Goal: Transaction & Acquisition: Purchase product/service

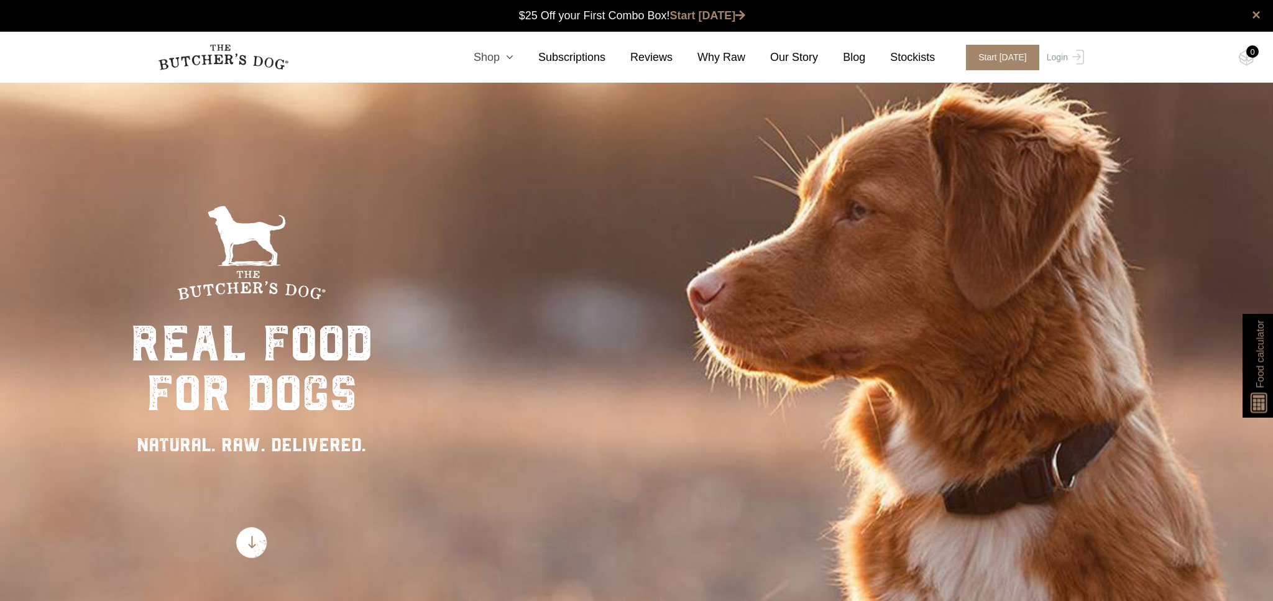
click at [492, 60] on link "Shop" at bounding box center [481, 57] width 65 height 17
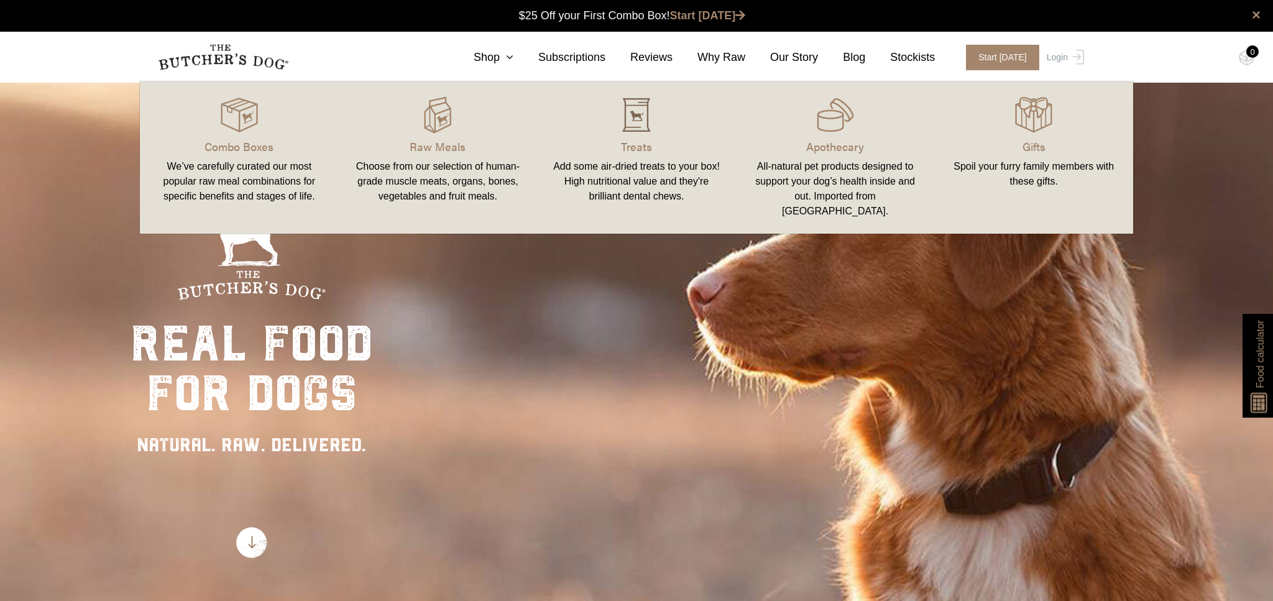
click at [632, 119] on img at bounding box center [636, 114] width 37 height 37
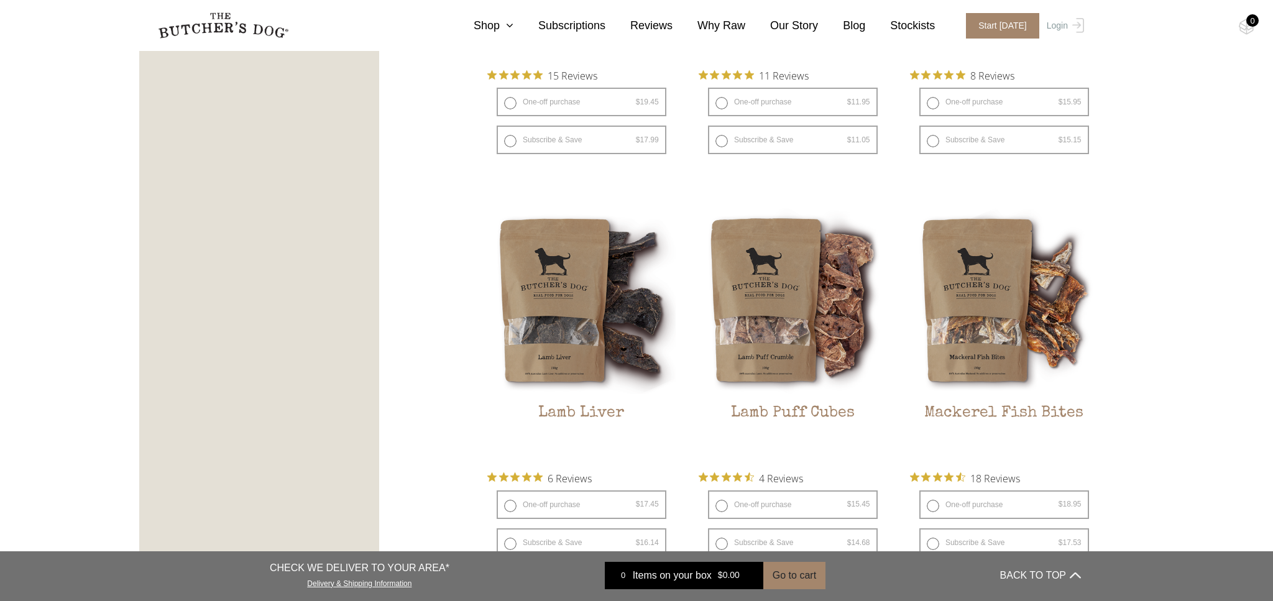
scroll to position [1390, 0]
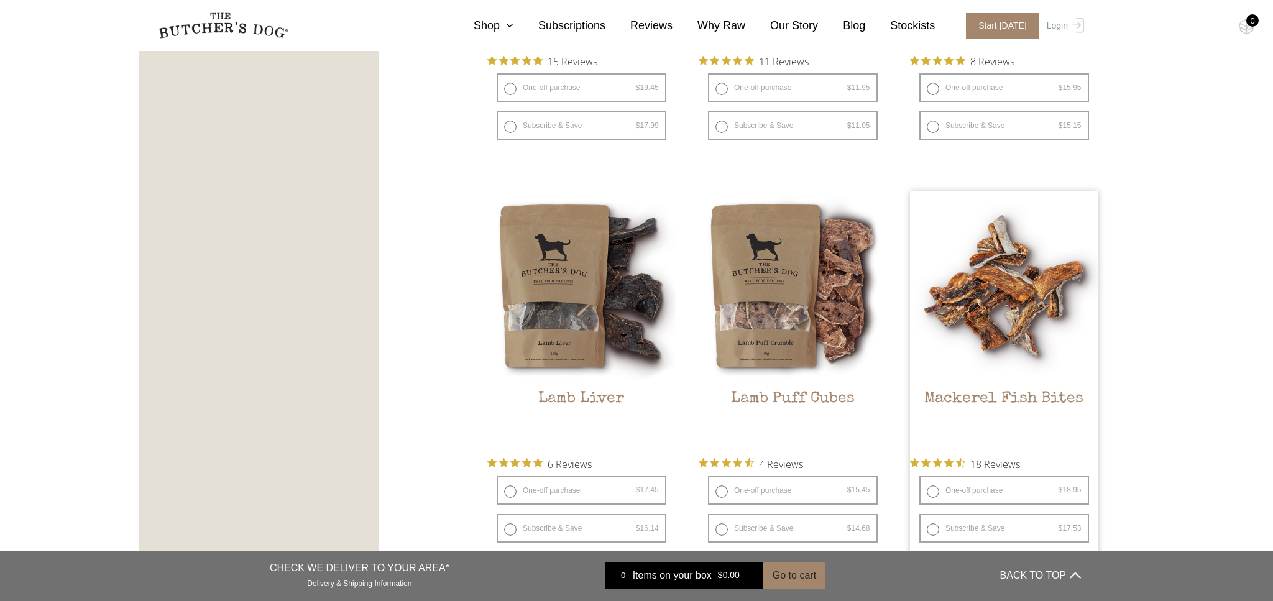
click at [1028, 344] on img at bounding box center [1004, 286] width 188 height 188
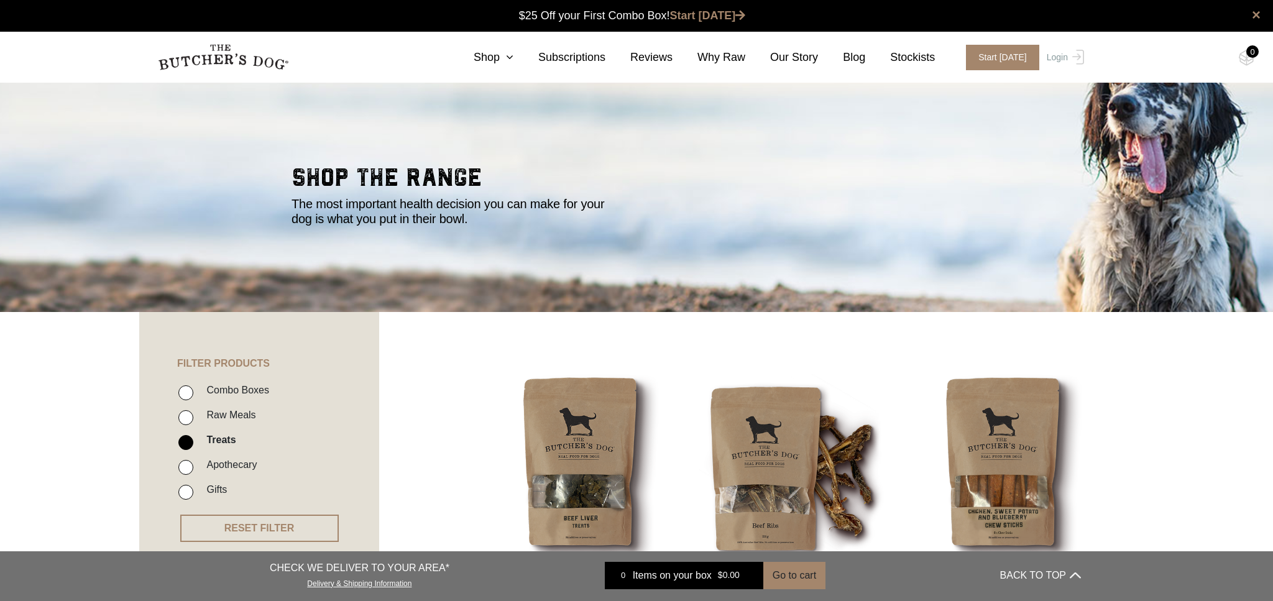
scroll to position [0, 0]
click at [495, 54] on link "Shop" at bounding box center [481, 57] width 65 height 17
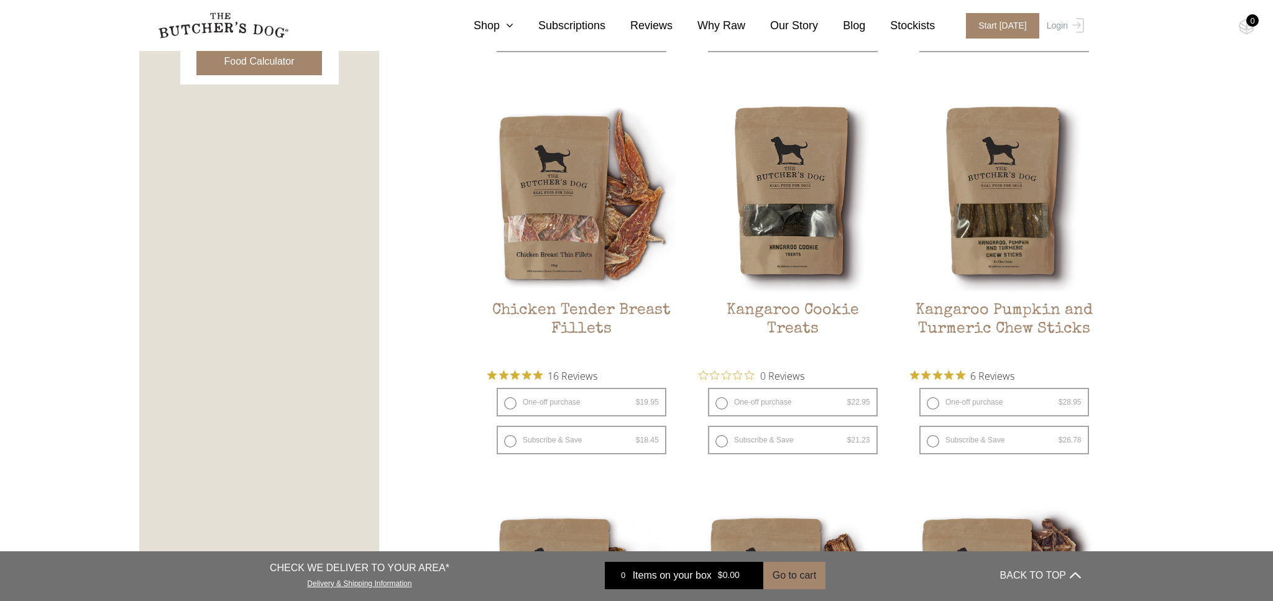
scroll to position [681, 0]
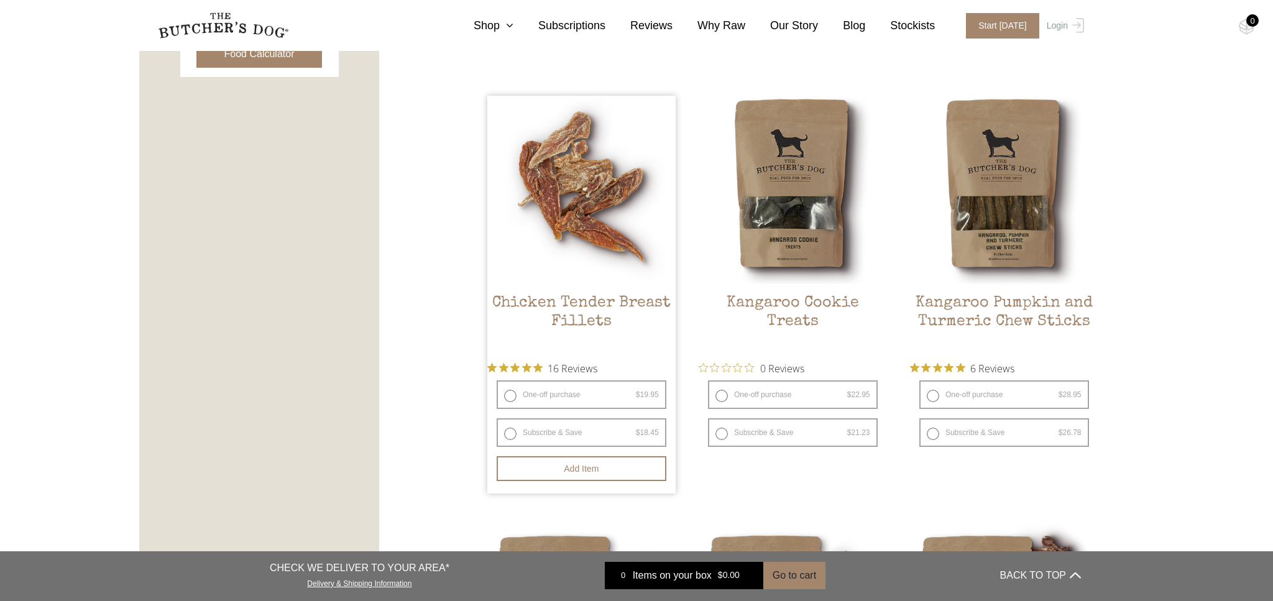
click at [557, 397] on label "One-off purchase $ 19.95 — or subscribe and save 7.5%" at bounding box center [582, 395] width 170 height 29
radio input "true"
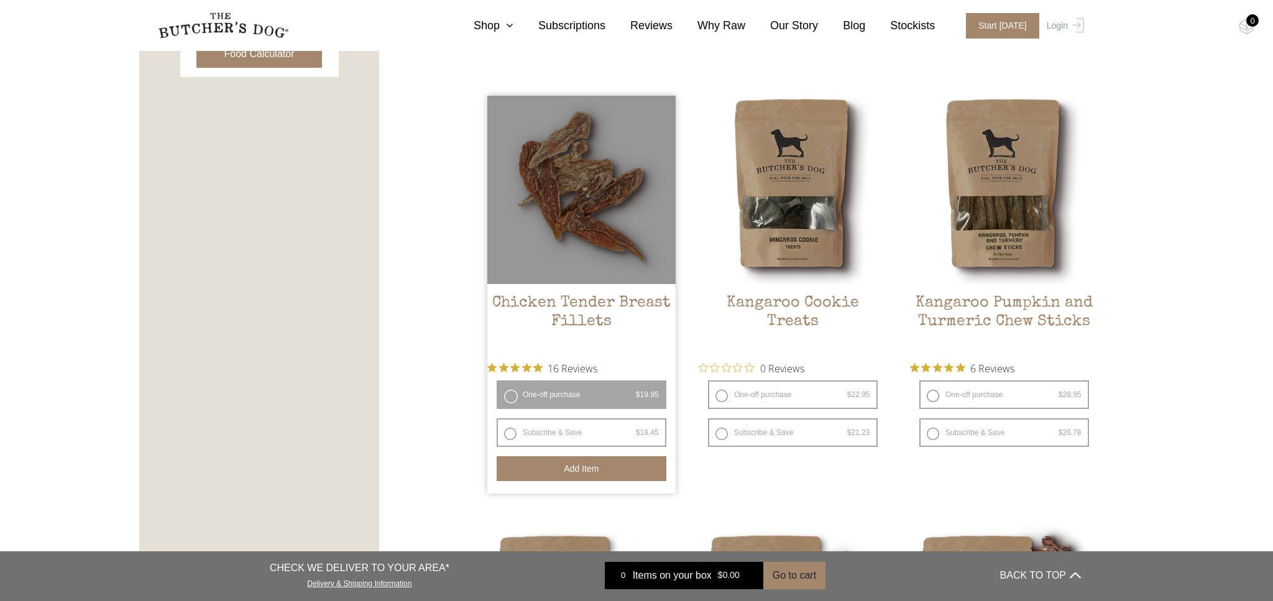
click at [558, 474] on button "Add item" at bounding box center [582, 468] width 170 height 25
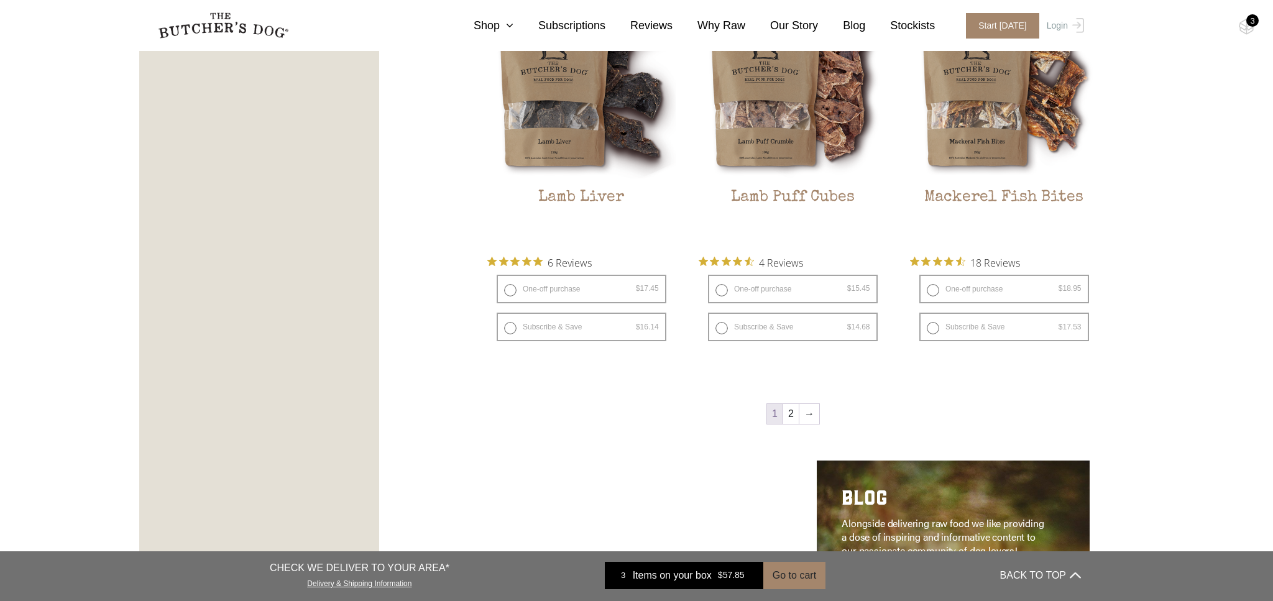
scroll to position [1714, 0]
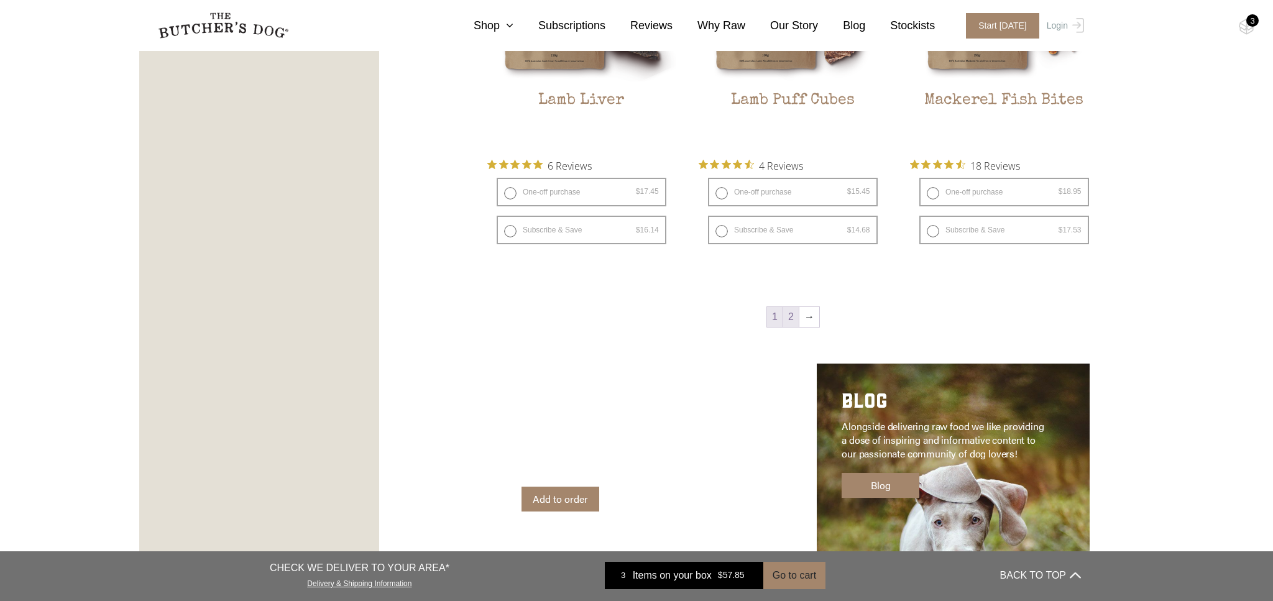
click at [790, 318] on link "2" at bounding box center [791, 317] width 16 height 20
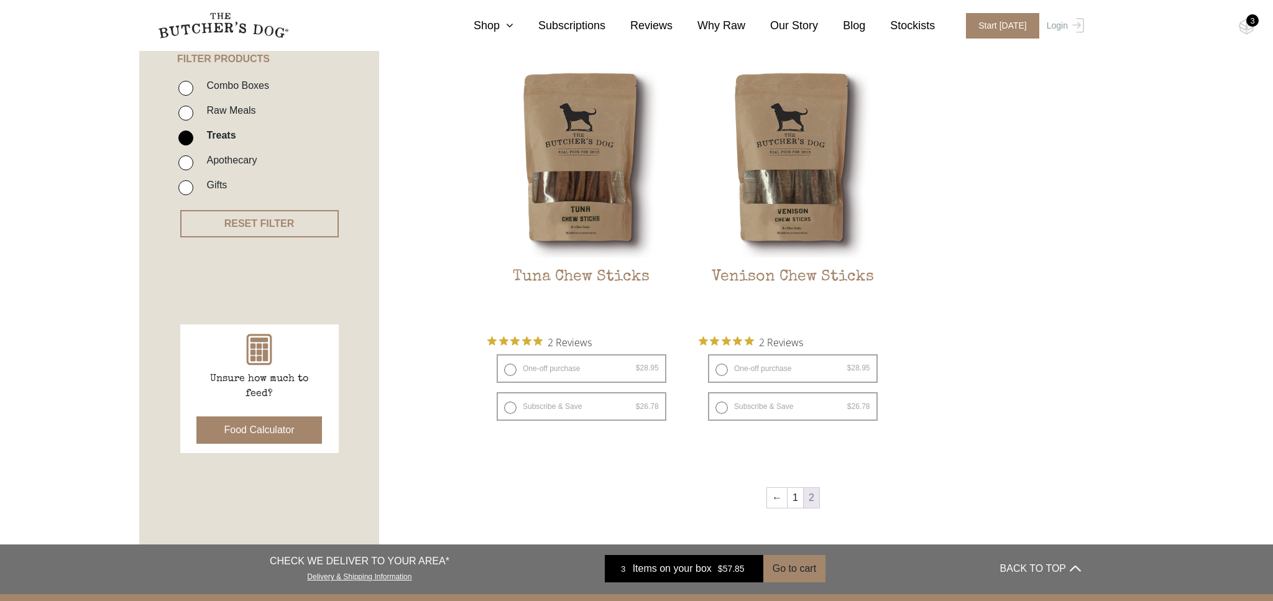
scroll to position [311, 0]
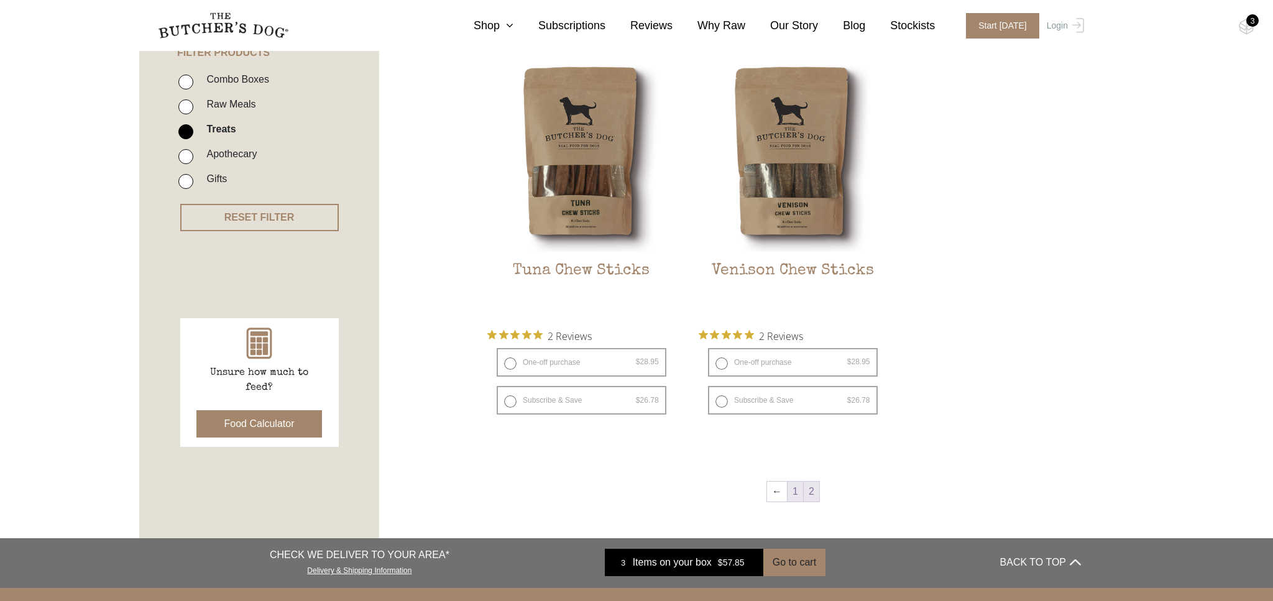
click at [795, 482] on link "1" at bounding box center [796, 492] width 16 height 20
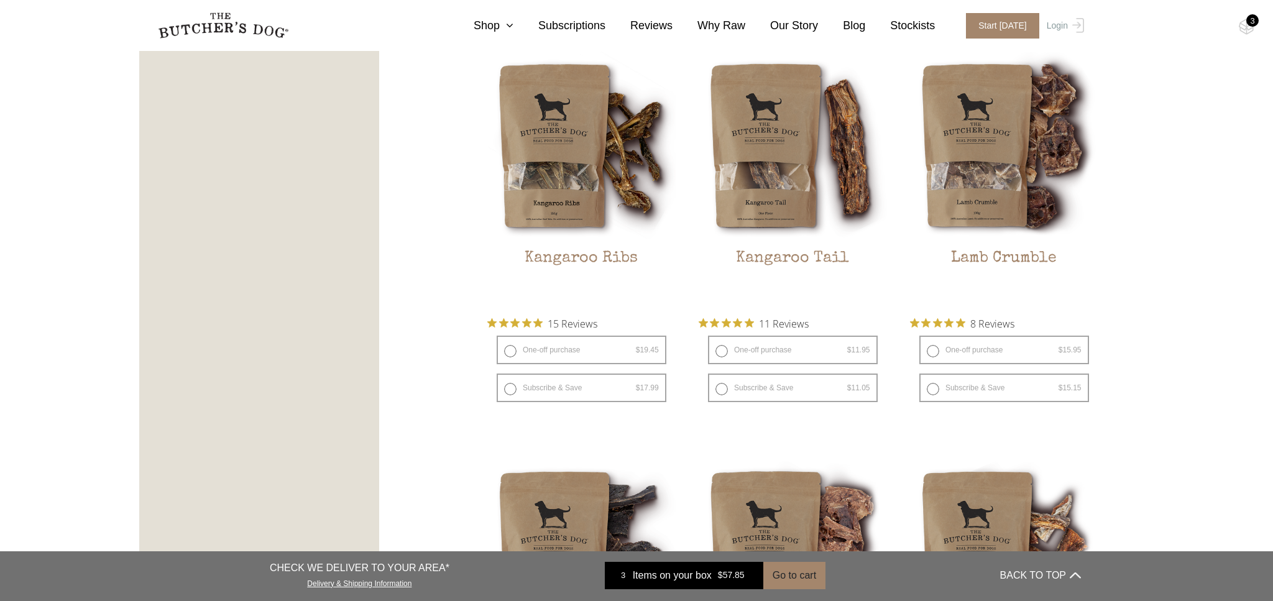
scroll to position [1135, 0]
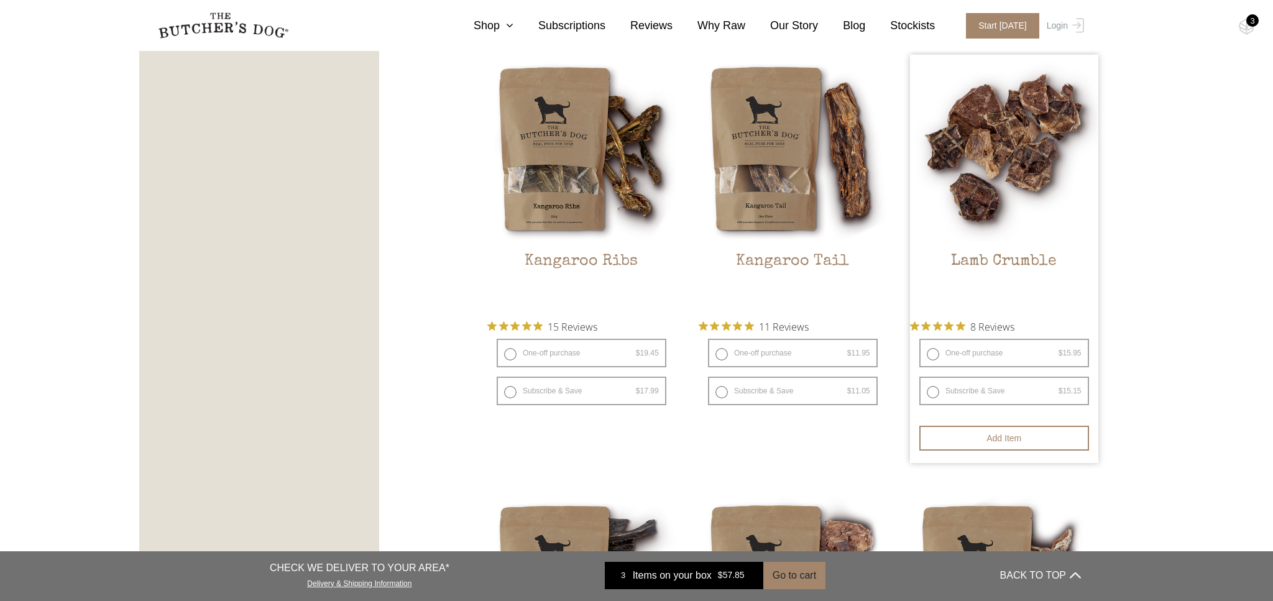
click at [955, 356] on label "One-off purchase $ 15.95 — or subscribe and save 5%" at bounding box center [1005, 353] width 170 height 29
radio input "true"
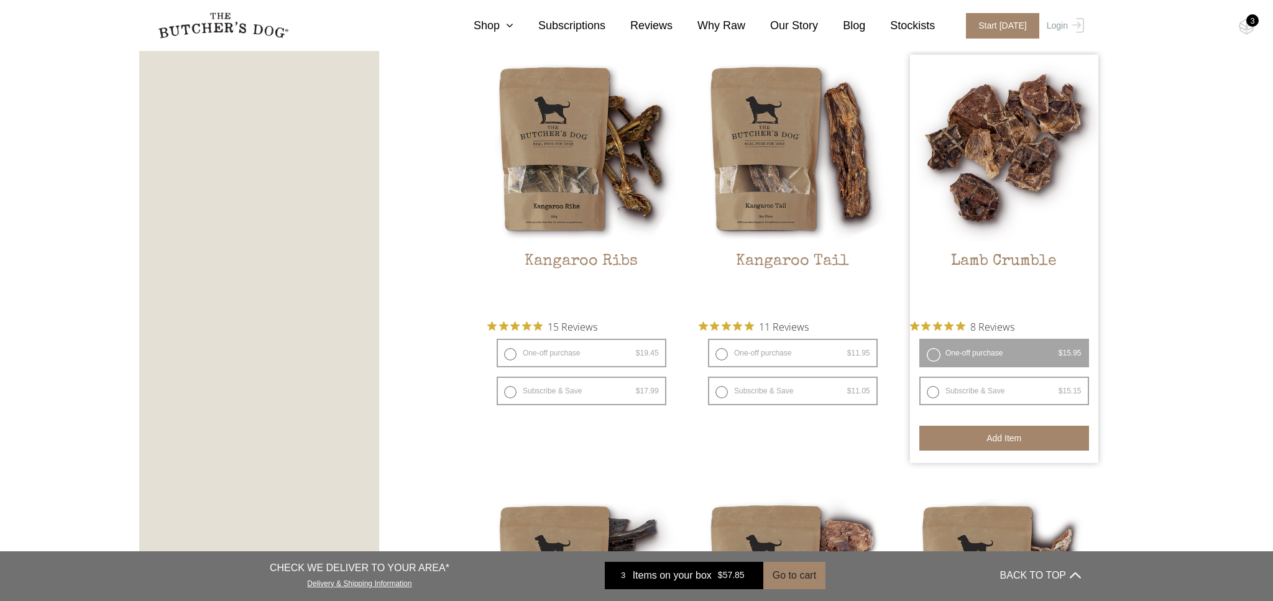
click at [976, 435] on button "Add item" at bounding box center [1005, 438] width 170 height 25
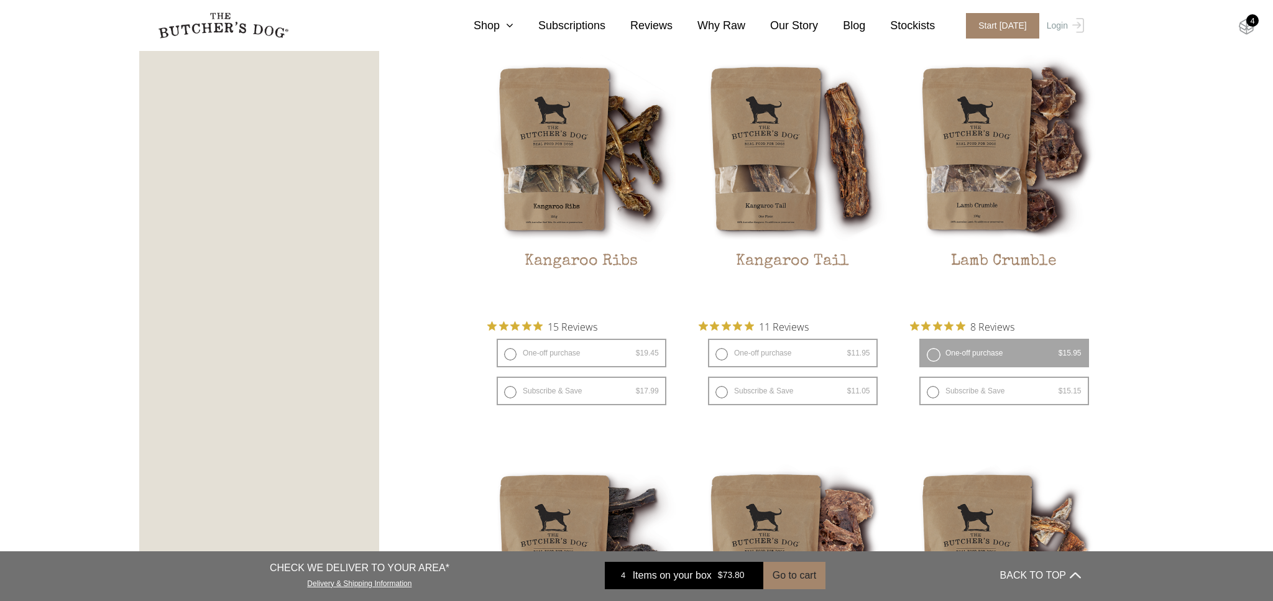
click at [1246, 25] on img at bounding box center [1247, 27] width 16 height 16
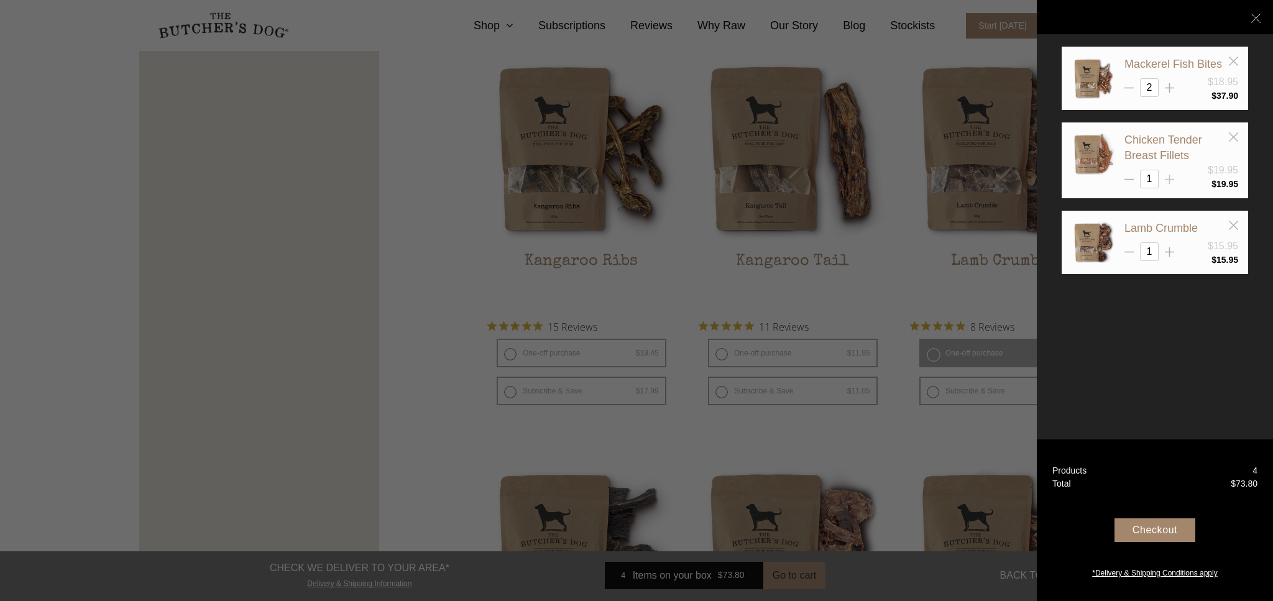
click at [1171, 88] on line at bounding box center [1169, 88] width 9 height 0
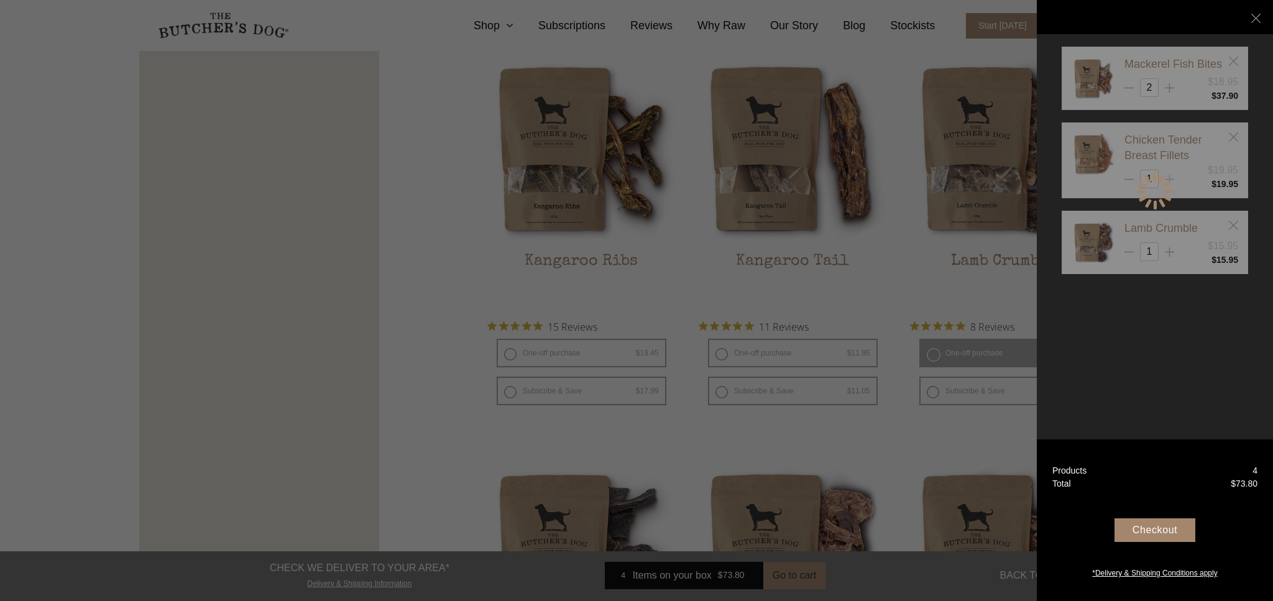
type input "2"
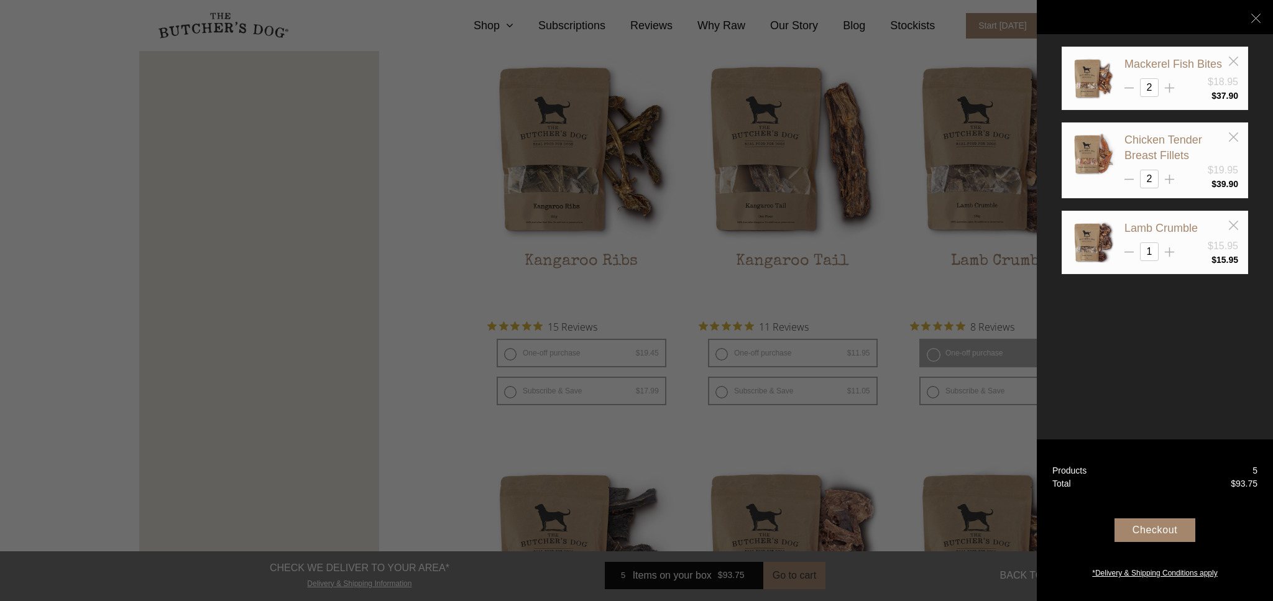
click at [1149, 526] on div "Checkout" at bounding box center [1155, 531] width 81 height 24
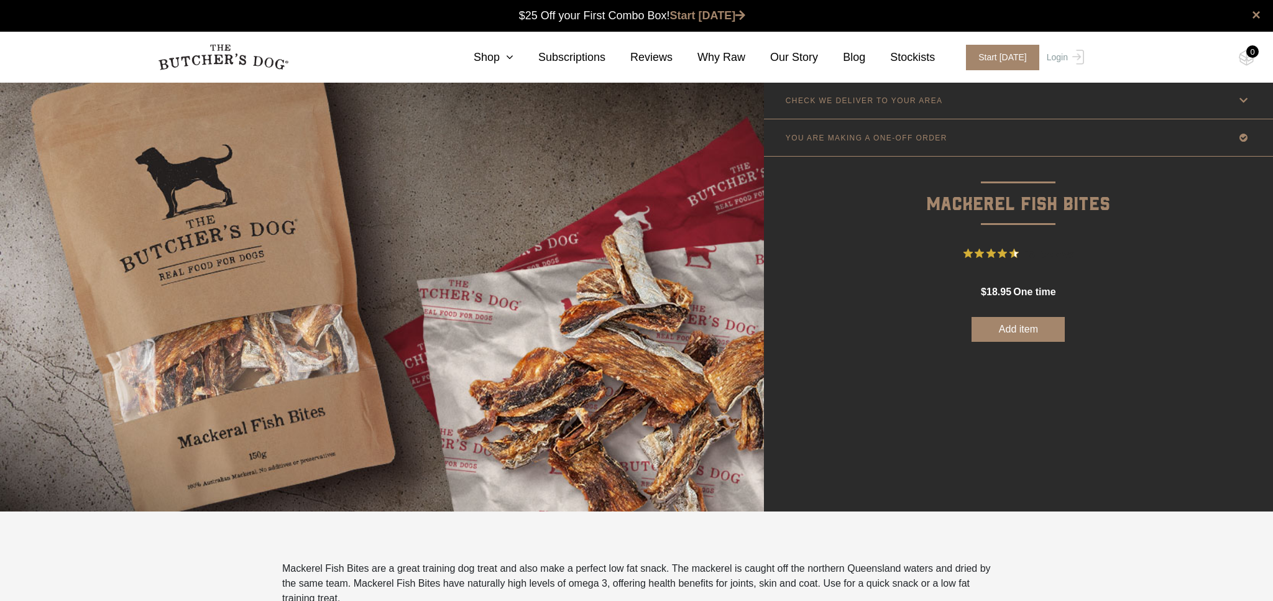
click at [995, 330] on button "Add item" at bounding box center [1018, 329] width 93 height 25
click at [1250, 57] on div "1" at bounding box center [1253, 51] width 12 height 12
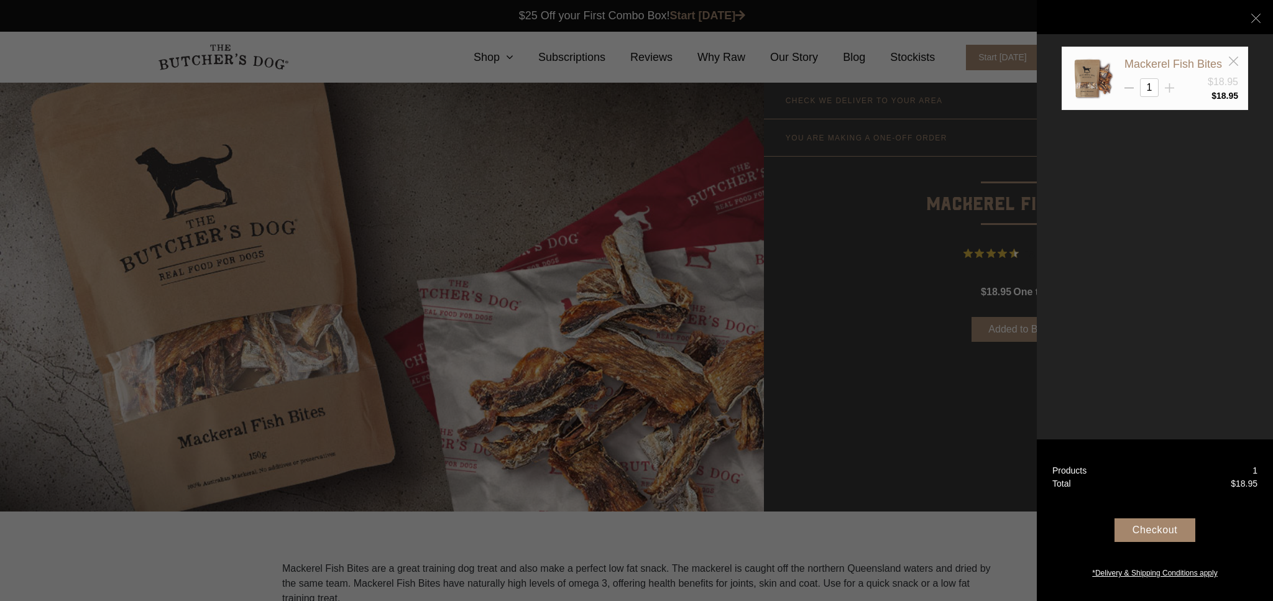
click at [1171, 88] on line at bounding box center [1169, 88] width 9 height 0
type input "2"
click at [1258, 22] on icon at bounding box center [1256, 18] width 9 height 9
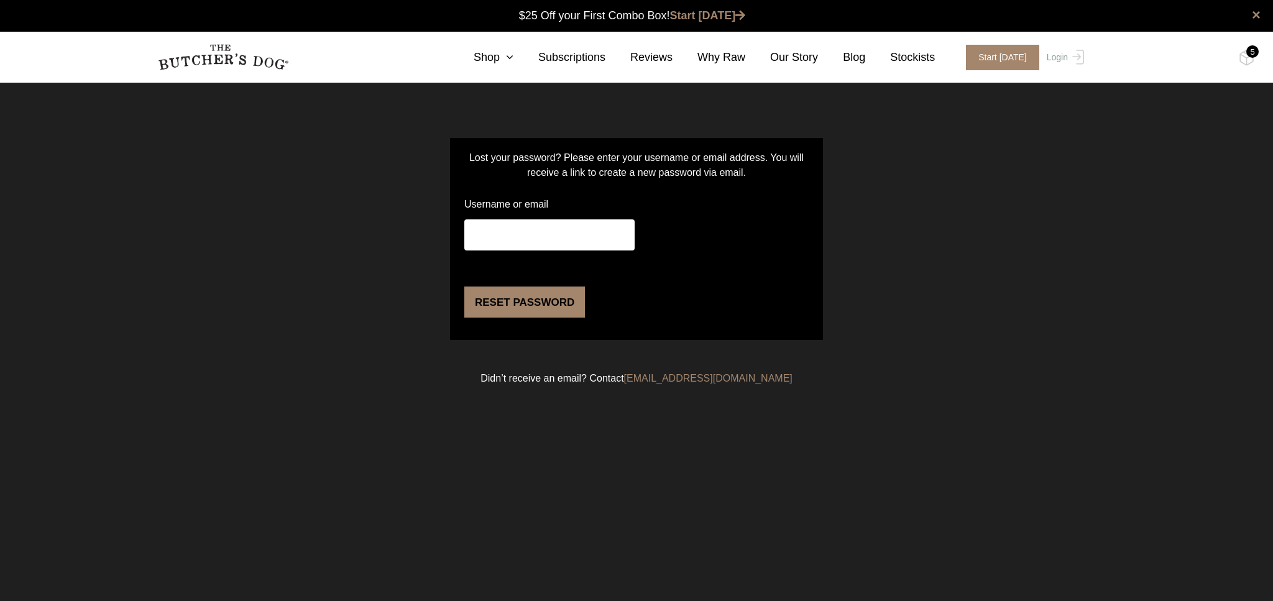
click at [507, 231] on input "Username or email" at bounding box center [549, 234] width 170 height 31
type input "smuller01@outlook.com"
click at [534, 318] on button "Reset password" at bounding box center [524, 302] width 121 height 31
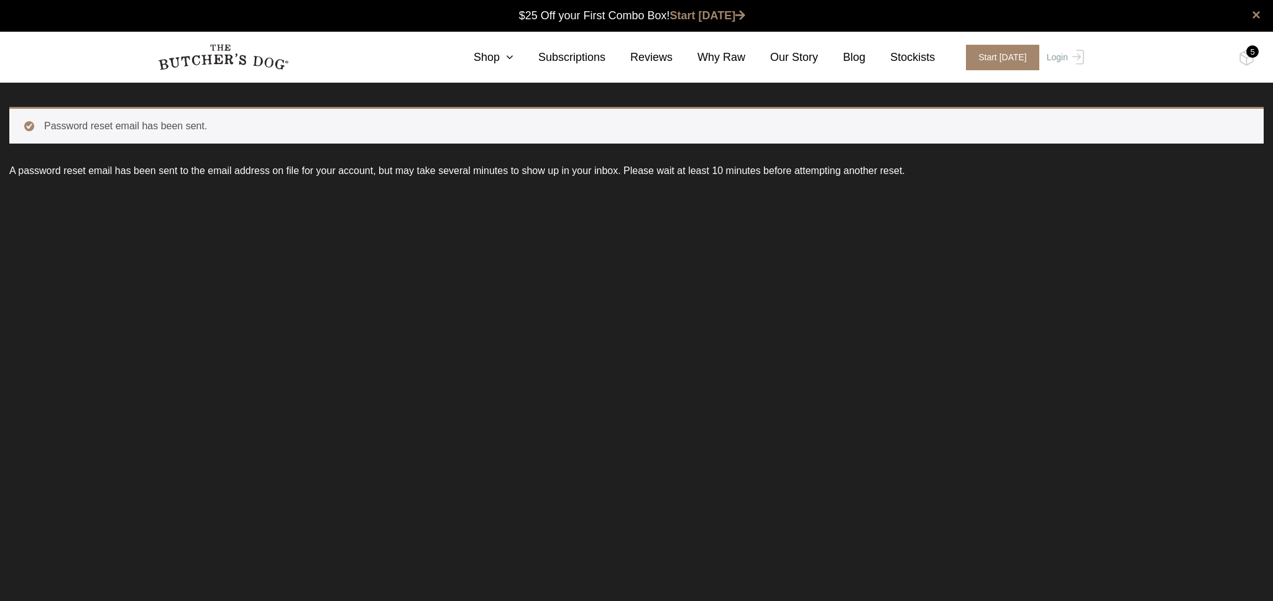
click at [1248, 52] on div "5" at bounding box center [1253, 51] width 12 height 12
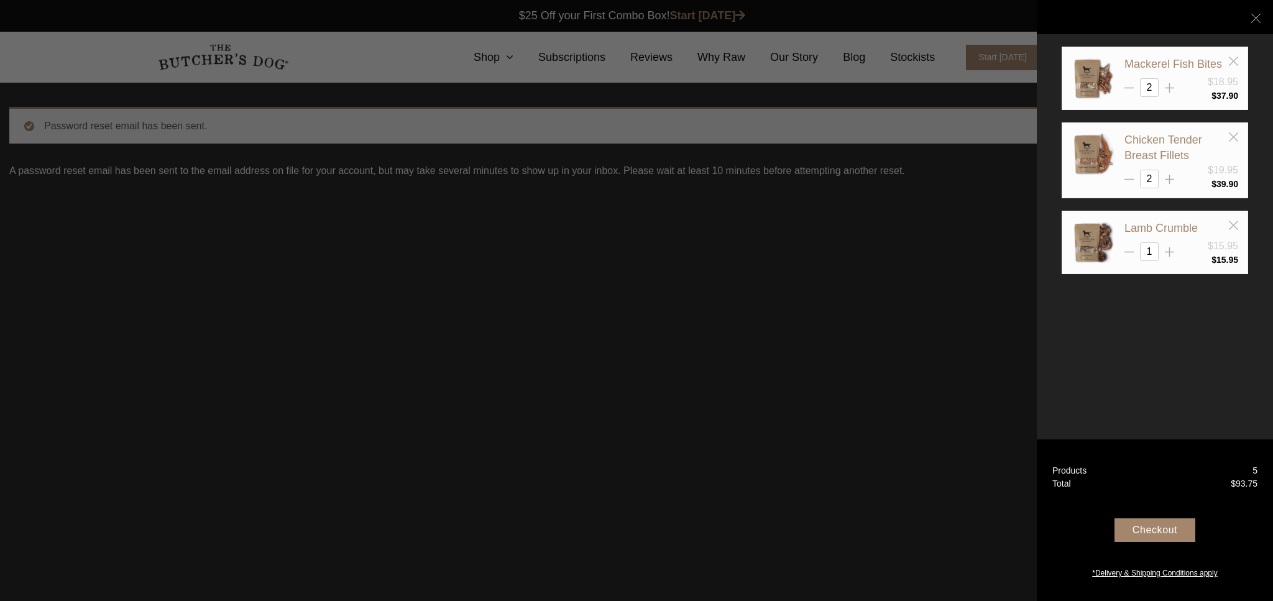
click at [1136, 536] on div "Checkout" at bounding box center [1155, 531] width 81 height 24
